Goal: Check status

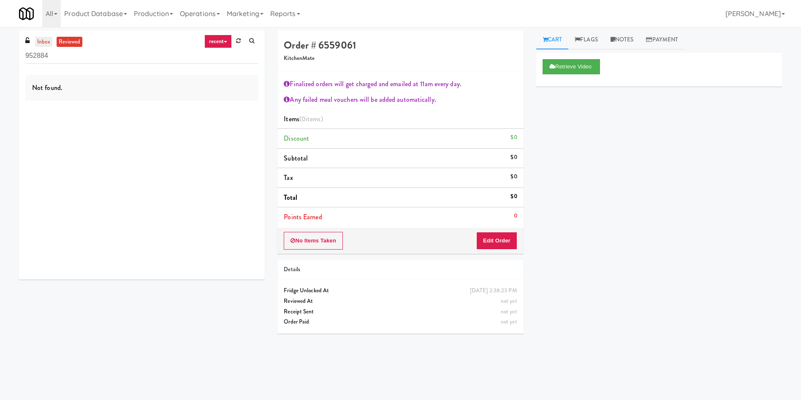
click at [47, 44] on link "inbox" at bounding box center [43, 42] width 17 height 11
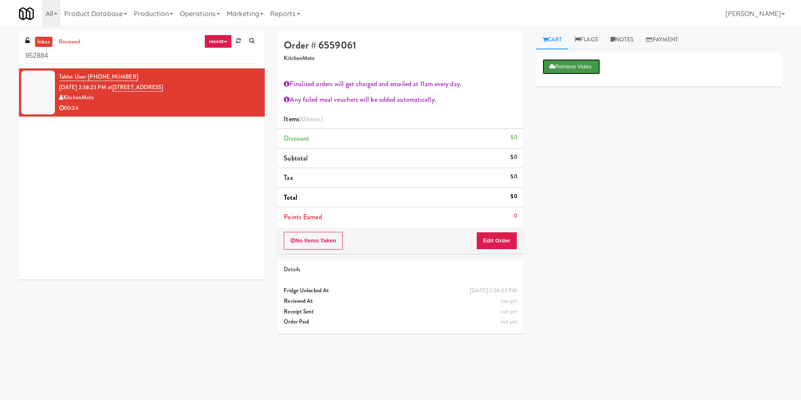
click at [552, 67] on icon at bounding box center [552, 66] width 6 height 5
click at [494, 242] on button "Edit Order" at bounding box center [496, 241] width 41 height 18
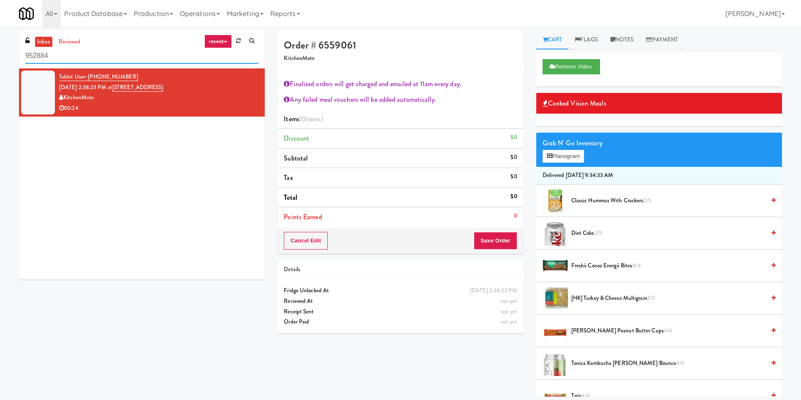
drag, startPoint x: 98, startPoint y: 57, endPoint x: 0, endPoint y: 57, distance: 98.0
click at [0, 57] on div "inbox reviewed recent all unclear take inventory issue suspicious failed recent…" at bounding box center [400, 213] width 801 height 366
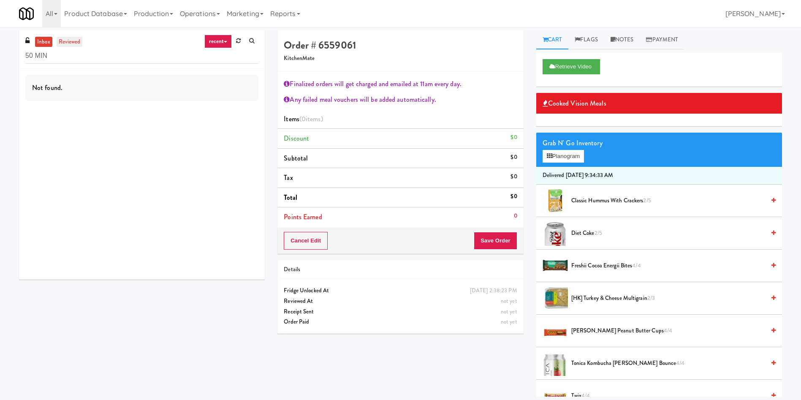
click at [75, 44] on link "reviewed" at bounding box center [70, 42] width 26 height 11
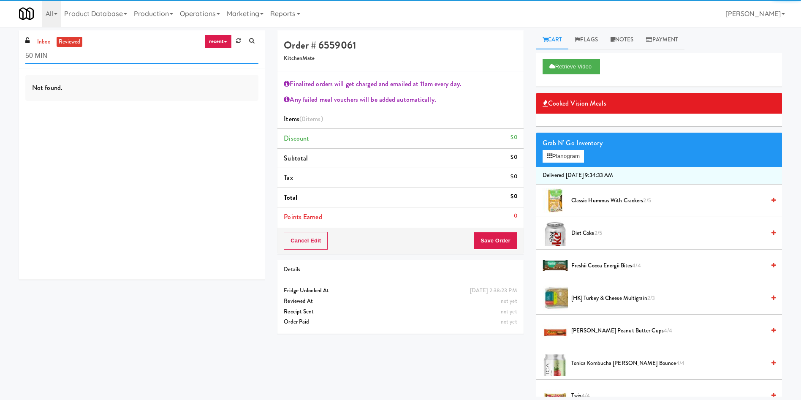
click at [35, 56] on input "50 MIN" at bounding box center [141, 56] width 233 height 16
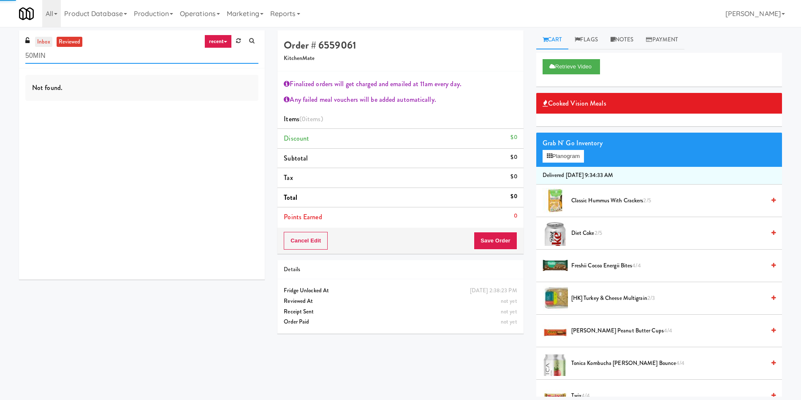
type input "50MIN"
click at [45, 40] on link "inbox" at bounding box center [43, 42] width 17 height 11
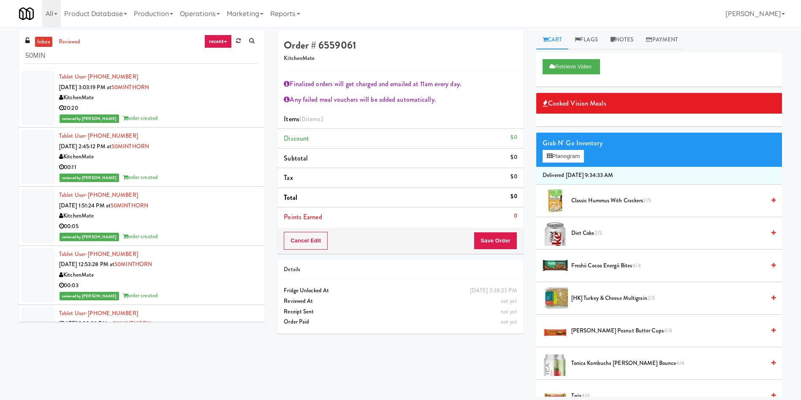
click at [34, 95] on div at bounding box center [38, 98] width 34 height 54
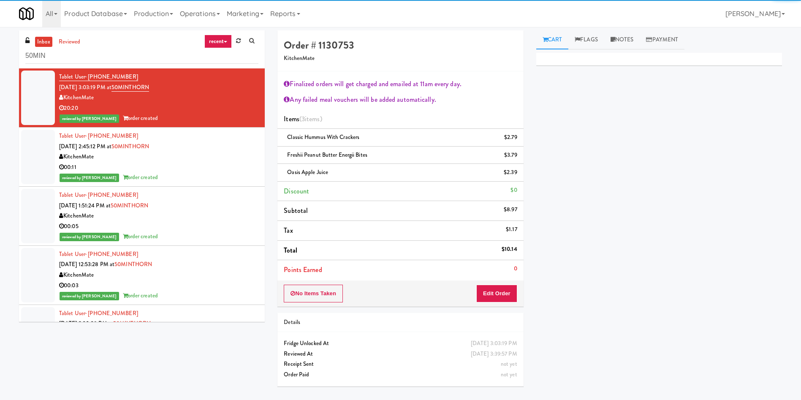
click at [43, 42] on link "inbox" at bounding box center [43, 42] width 17 height 11
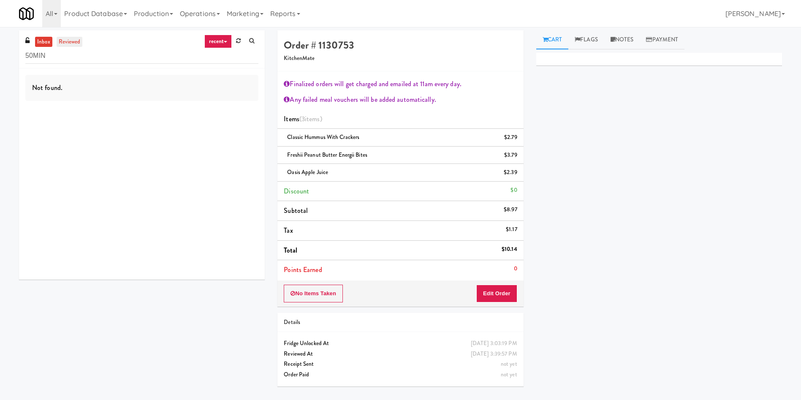
click at [71, 42] on link "reviewed" at bounding box center [70, 42] width 26 height 11
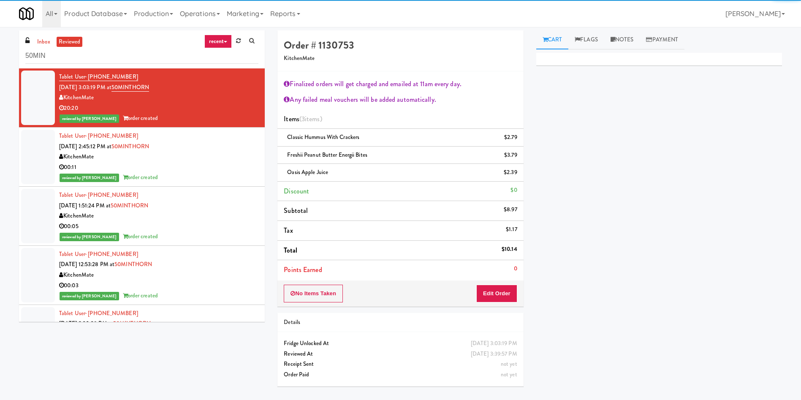
click at [32, 87] on div at bounding box center [38, 98] width 34 height 54
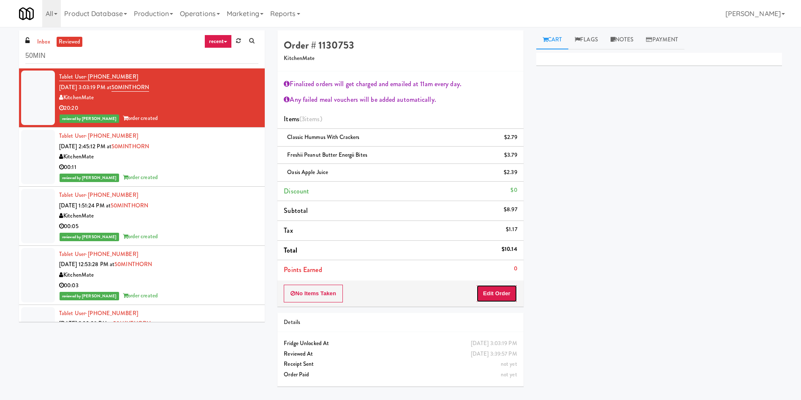
click at [504, 300] on button "Edit Order" at bounding box center [496, 294] width 41 height 18
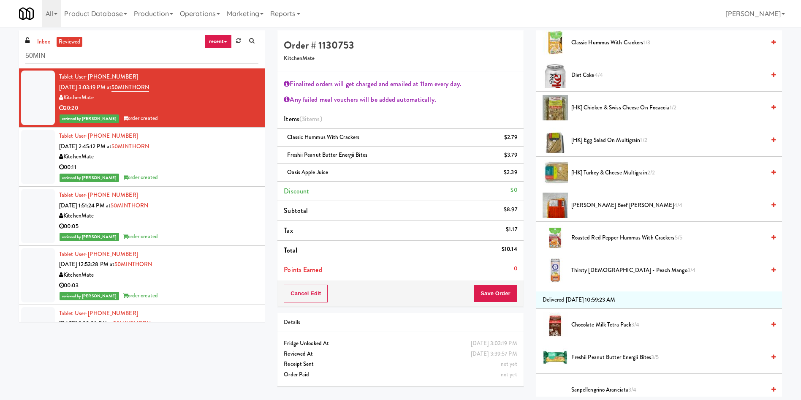
scroll to position [73, 0]
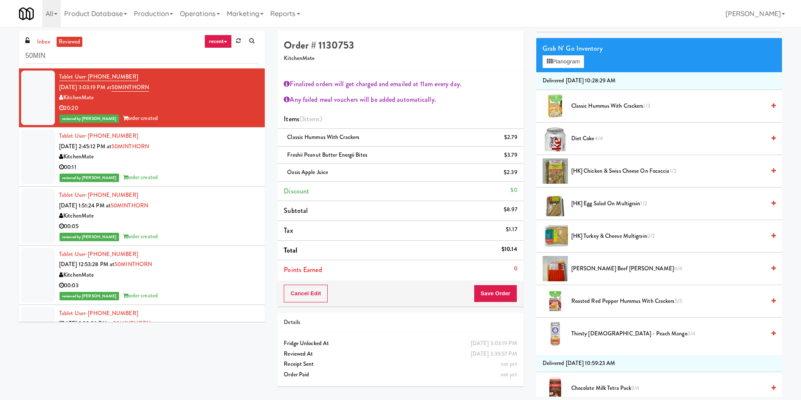
drag, startPoint x: 42, startPoint y: 335, endPoint x: 49, endPoint y: 253, distance: 83.0
click at [44, 331] on div "inbox reviewed recent all unclear take inventory issue suspicious failed recent…" at bounding box center [401, 213] width 776 height 366
